Goal: Task Accomplishment & Management: Manage account settings

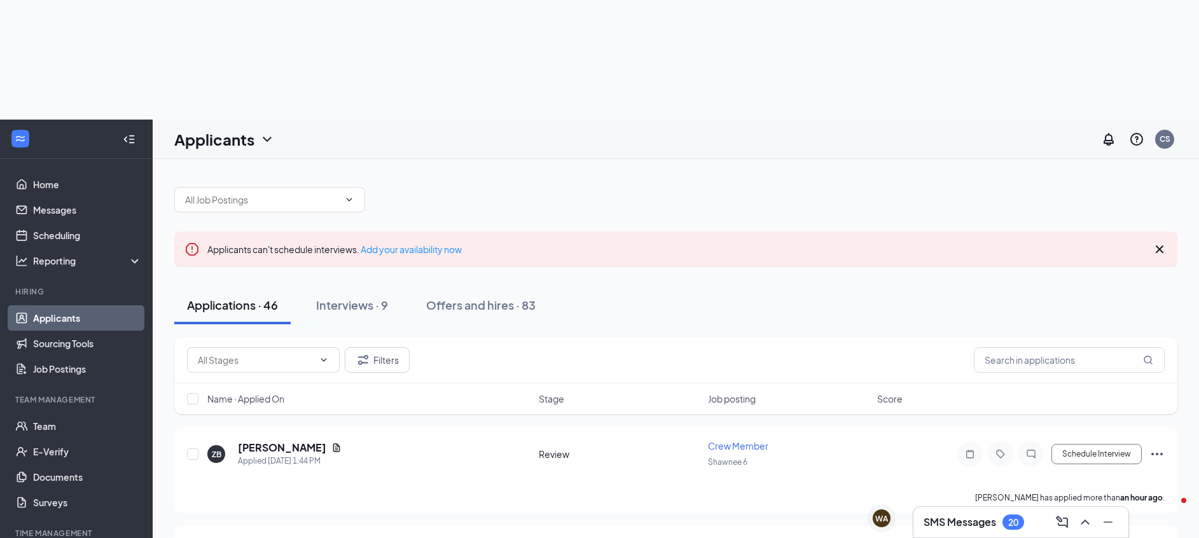
drag, startPoint x: 0, startPoint y: 0, endPoint x: 67, endPoint y: 310, distance: 316.8
click at [67, 310] on link "Applicants" at bounding box center [87, 317] width 109 height 25
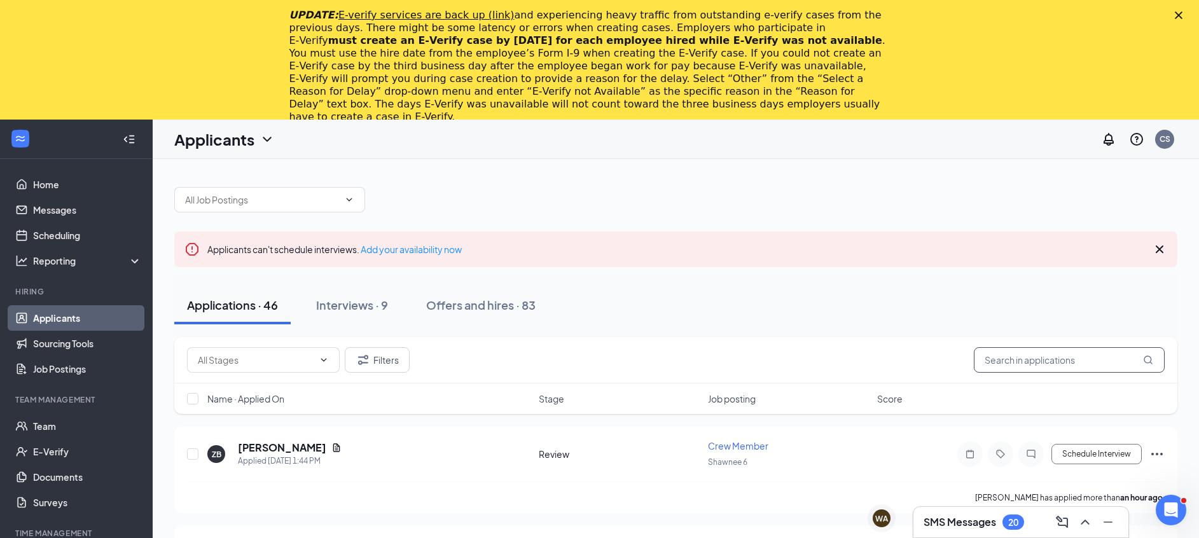
click at [1028, 350] on input "text" at bounding box center [1069, 359] width 191 height 25
type input "n"
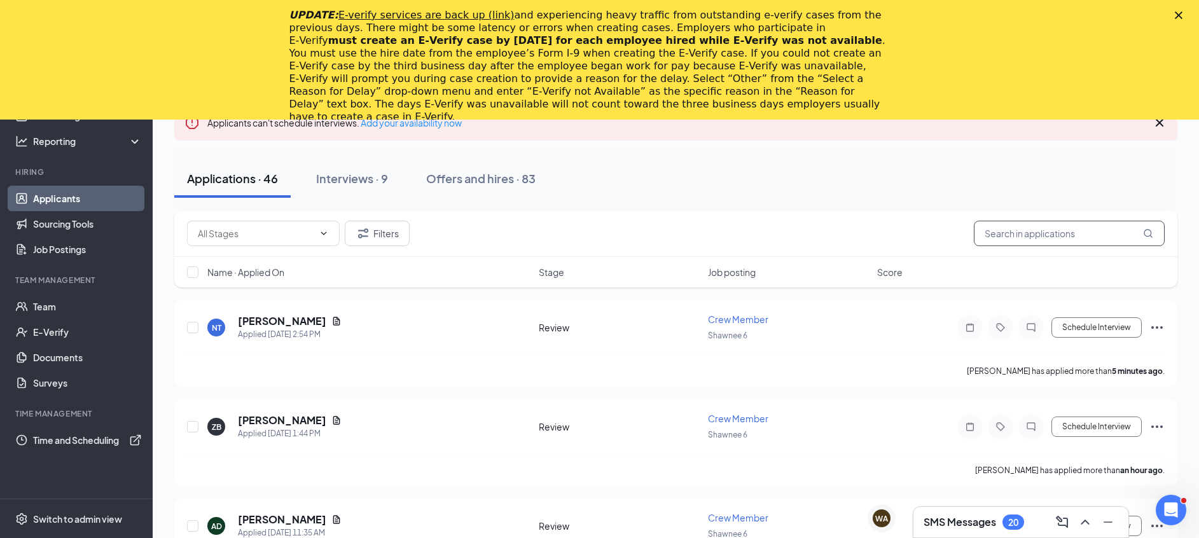
scroll to position [147, 0]
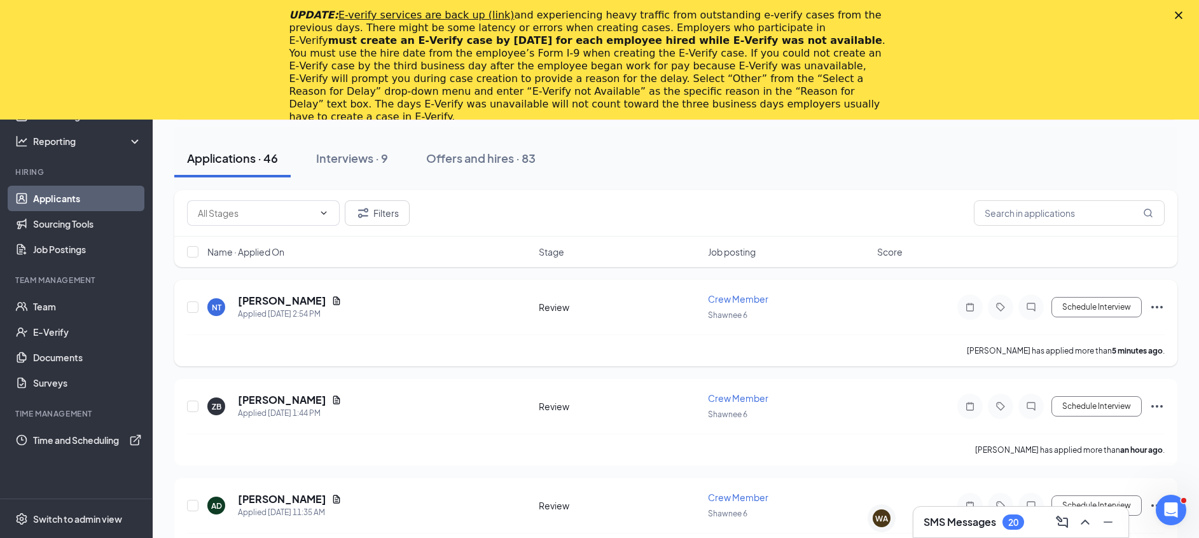
click at [1157, 312] on icon "Ellipses" at bounding box center [1156, 307] width 15 height 15
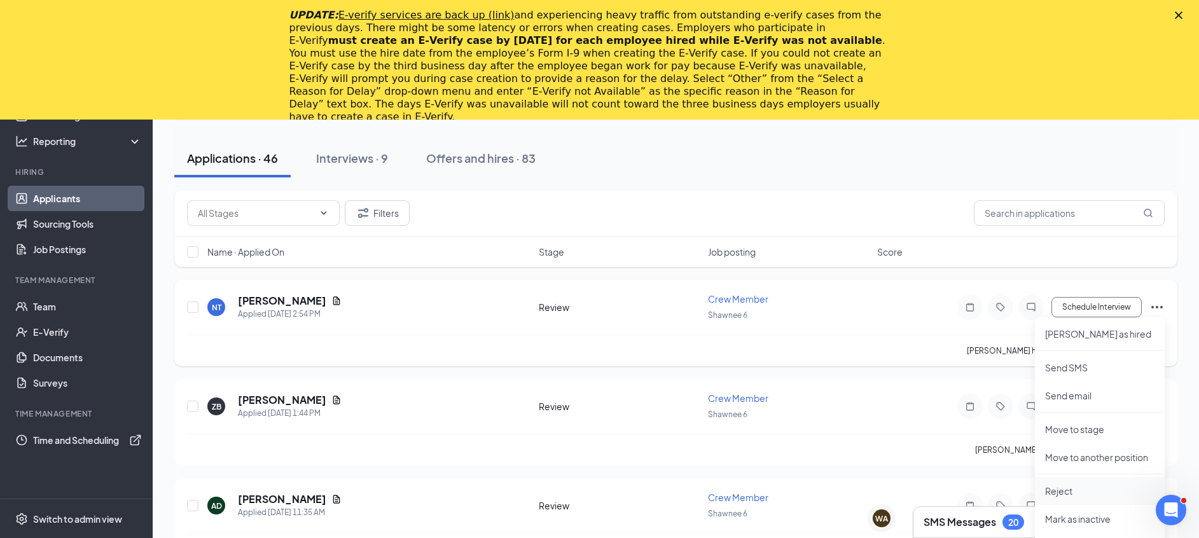
click at [1074, 486] on p "Reject" at bounding box center [1099, 491] width 109 height 13
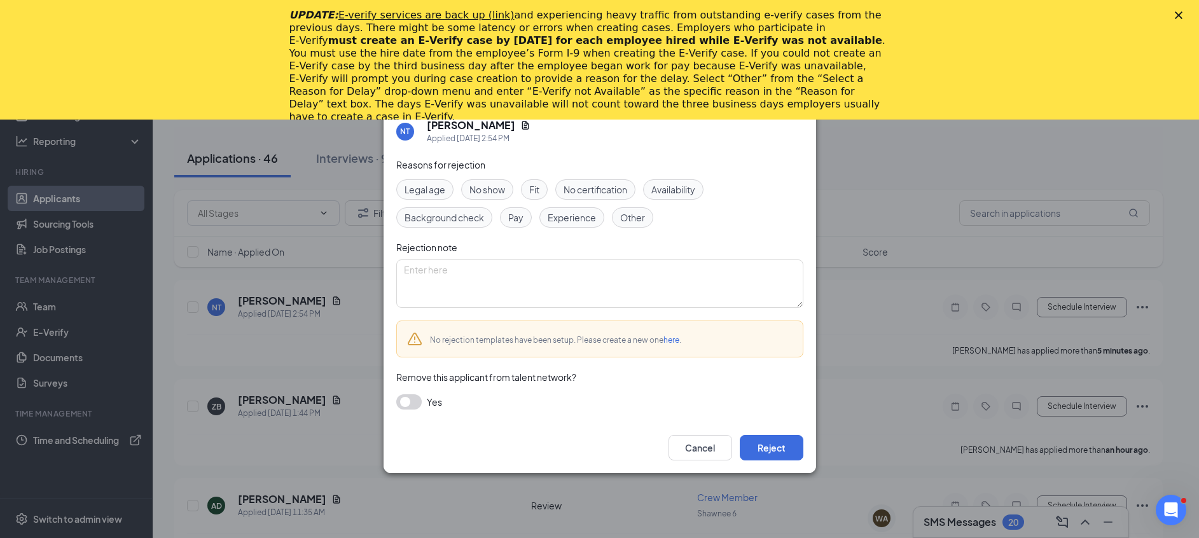
click at [674, 183] on span "Availability" at bounding box center [673, 190] width 44 height 14
click at [670, 276] on textarea at bounding box center [599, 283] width 407 height 48
type textarea "Professor looking for something to do, but his only obligation is to his son in…"
click at [763, 438] on button "Reject" at bounding box center [772, 447] width 64 height 25
